Goal: Book appointment/travel/reservation

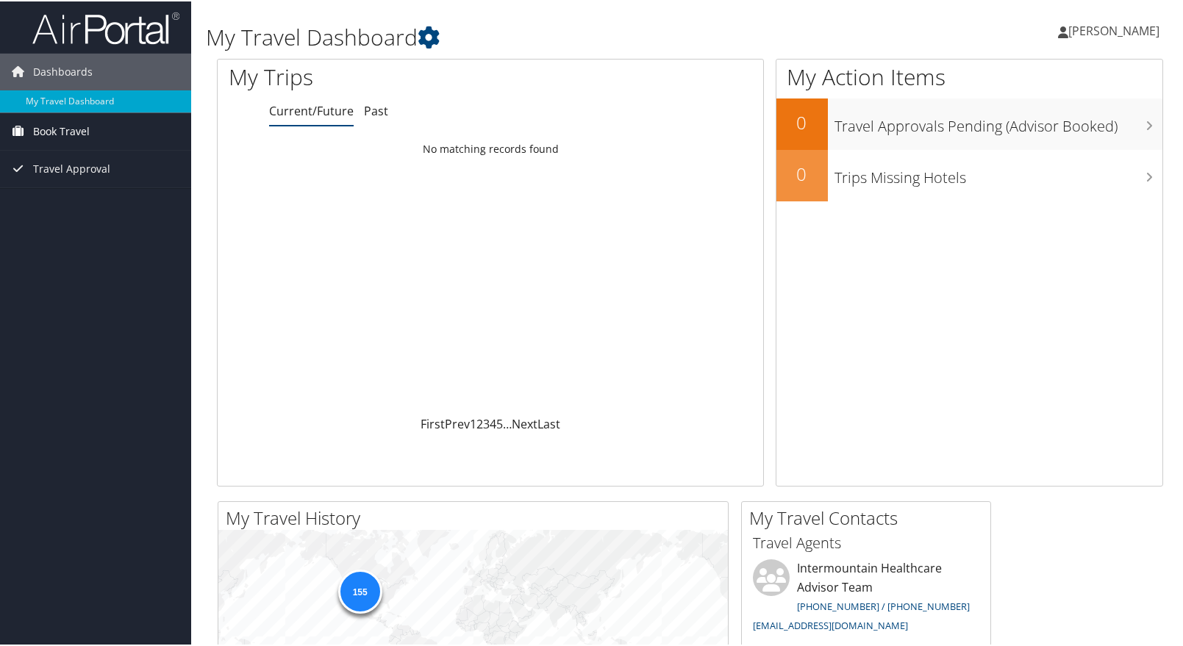
click at [76, 131] on span "Book Travel" at bounding box center [61, 130] width 57 height 37
click at [121, 183] on link "Book/Manage Online Trips" at bounding box center [95, 182] width 191 height 22
